Goal: Check status: Check status

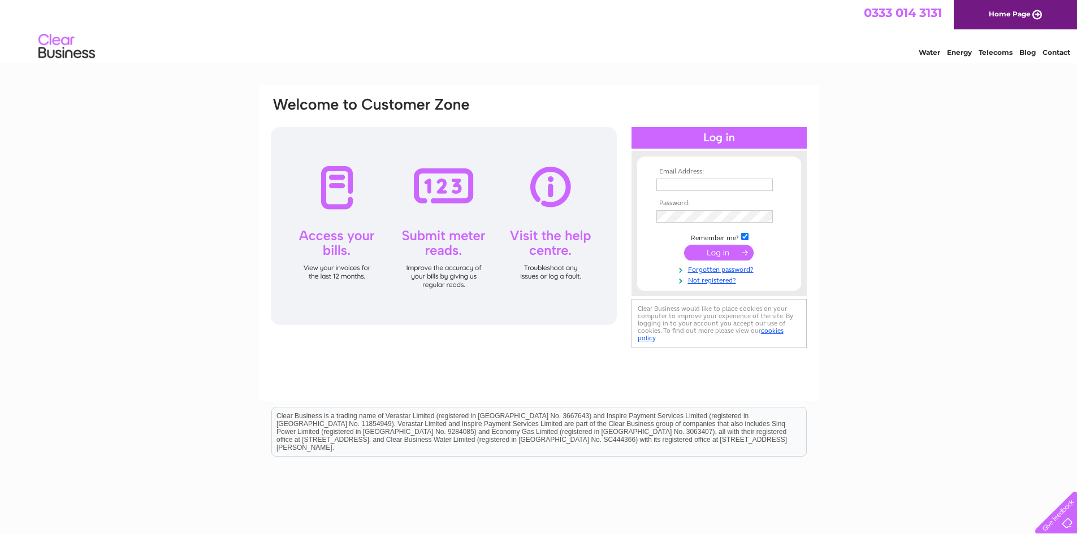
type input "charleshedley@live.co.uk"
click at [724, 252] on input "submit" at bounding box center [719, 253] width 70 height 16
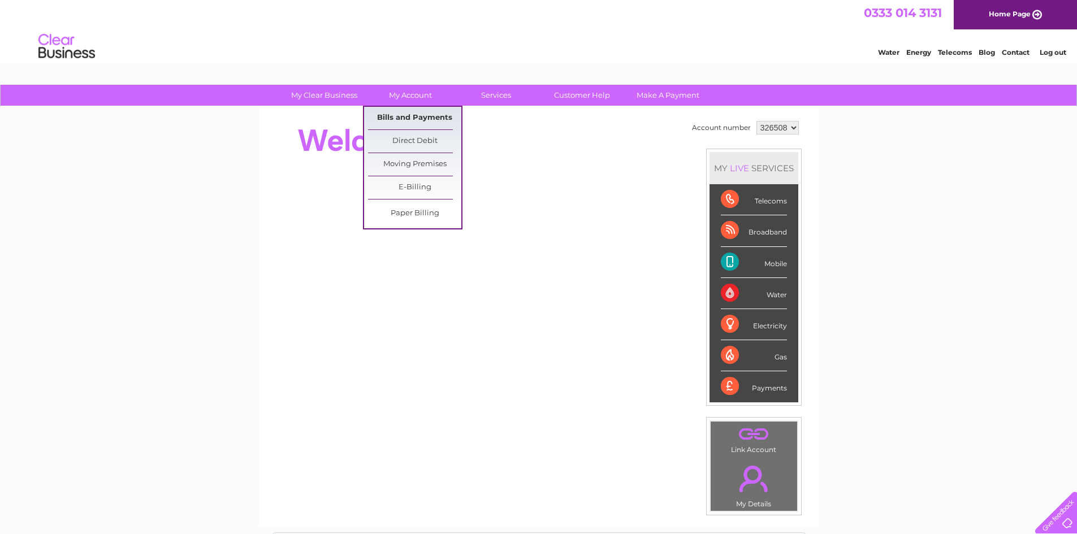
click at [403, 112] on link "Bills and Payments" at bounding box center [414, 118] width 93 height 23
